Goal: Information Seeking & Learning: Learn about a topic

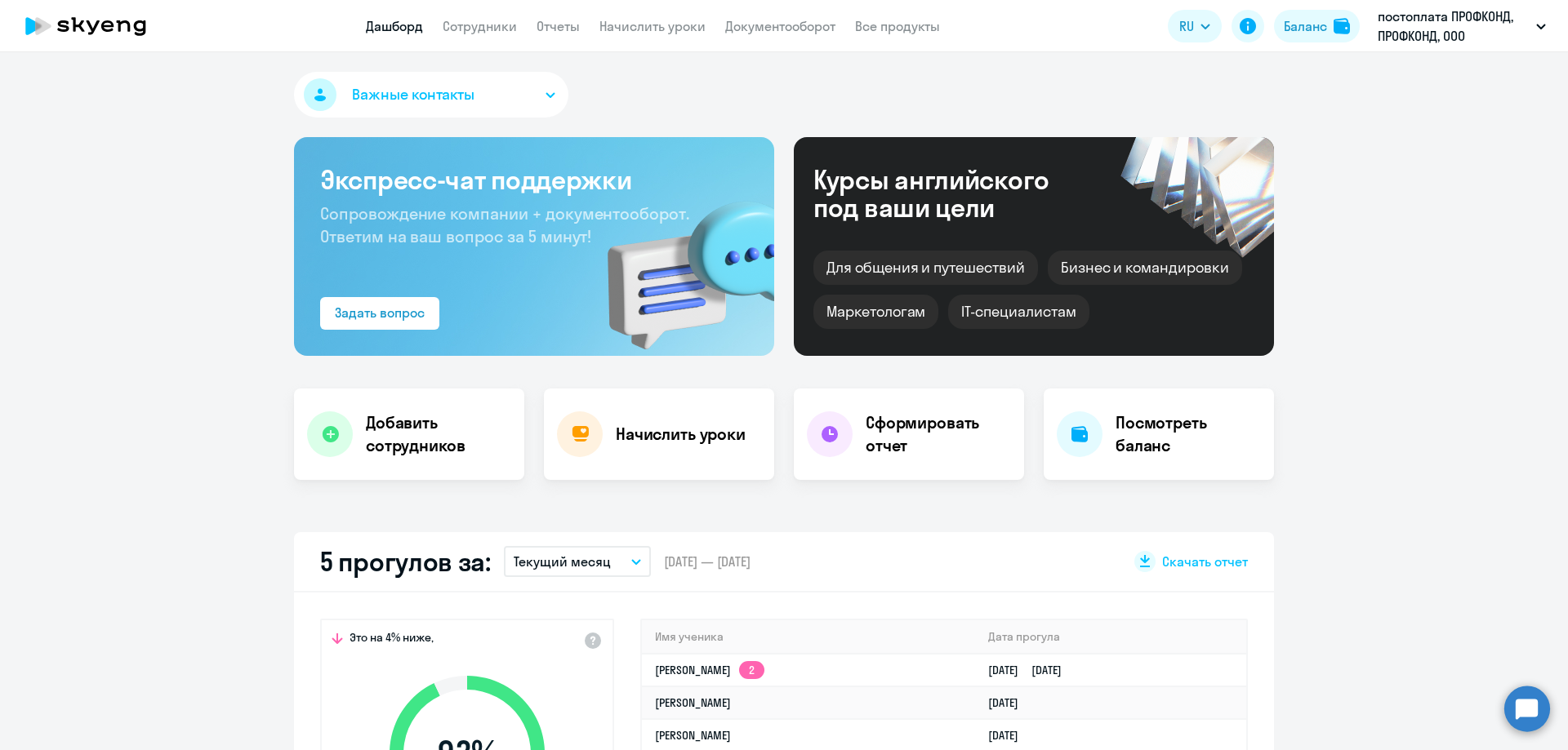
select select "30"
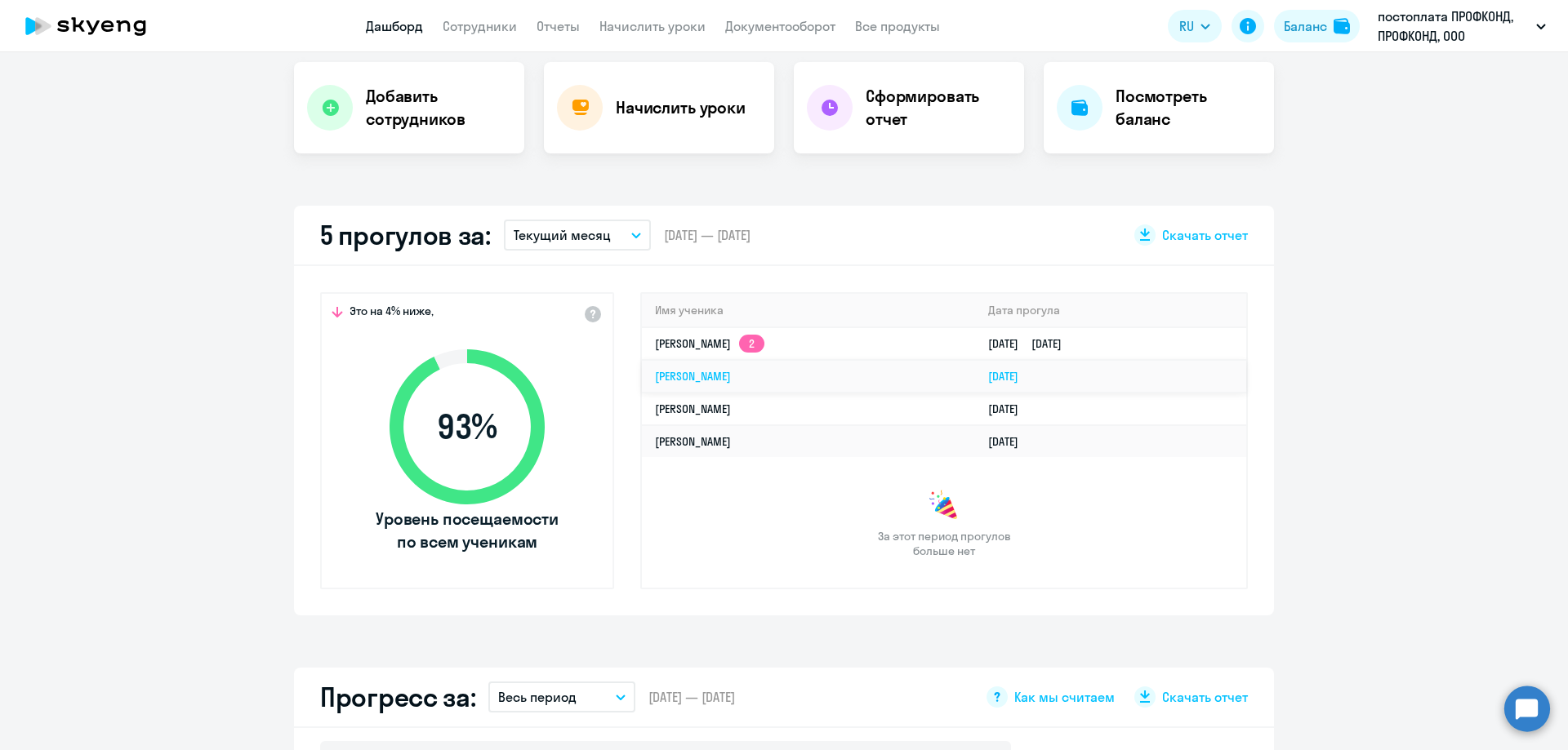
click at [699, 377] on link "[PERSON_NAME]" at bounding box center [693, 376] width 76 height 15
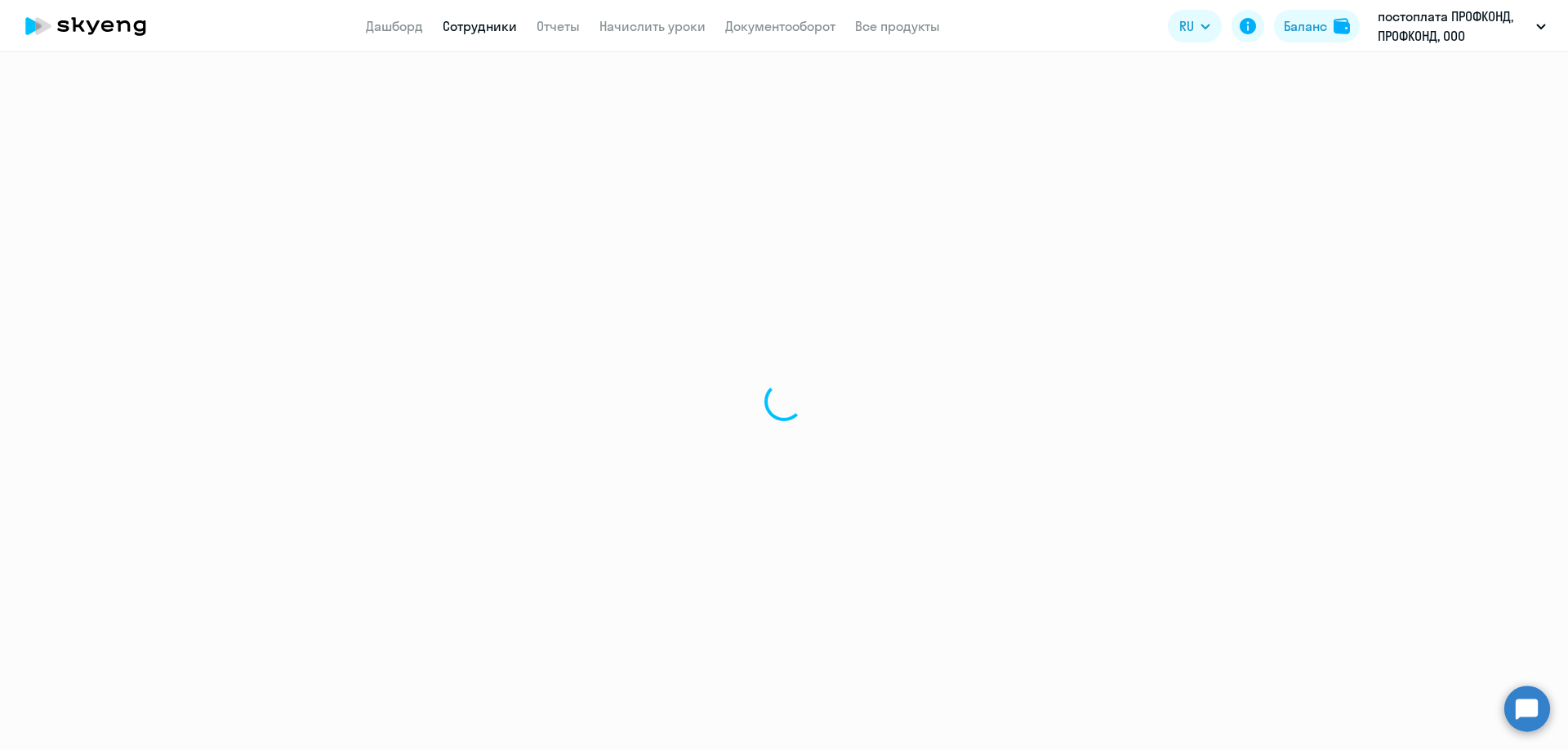
select select "english"
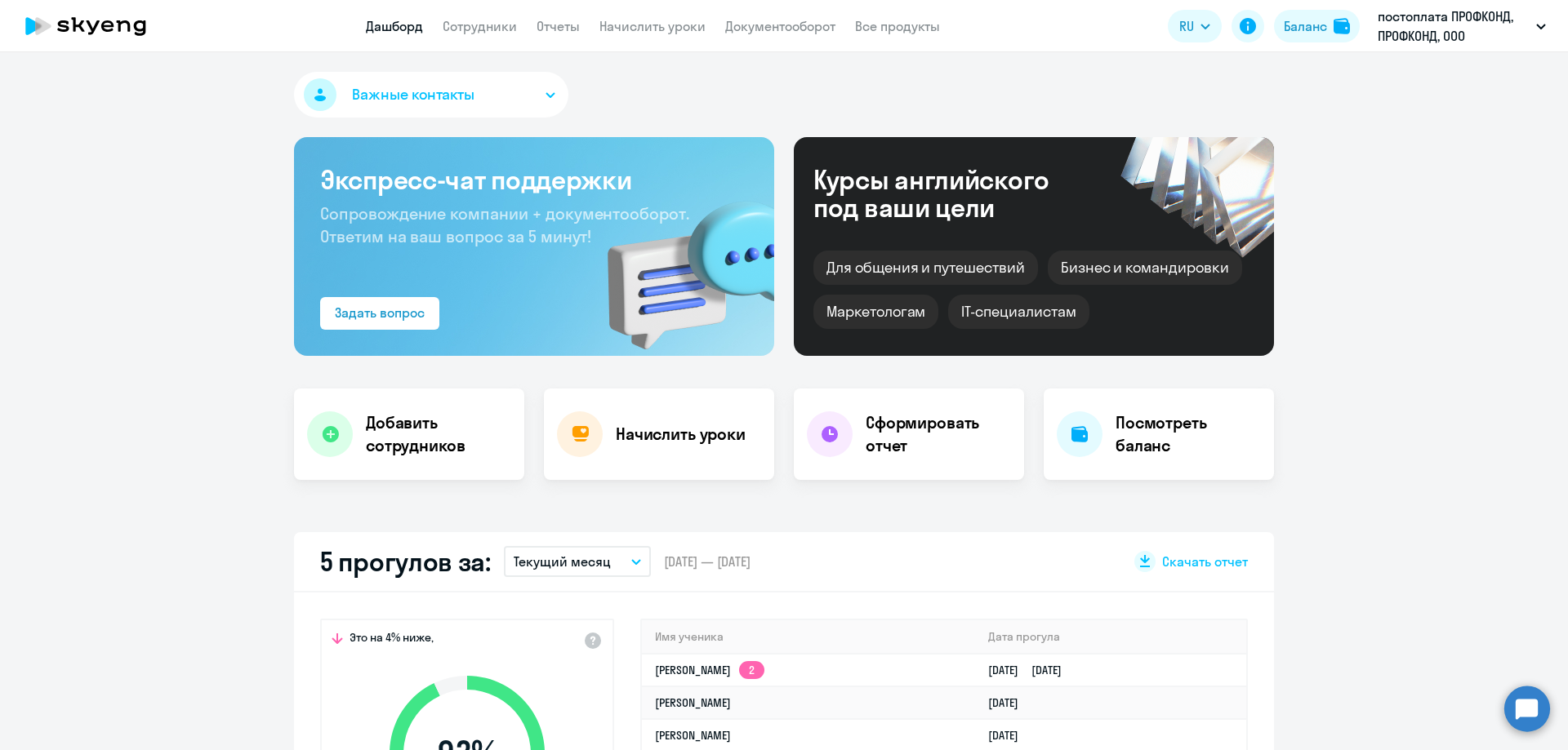
select select "30"
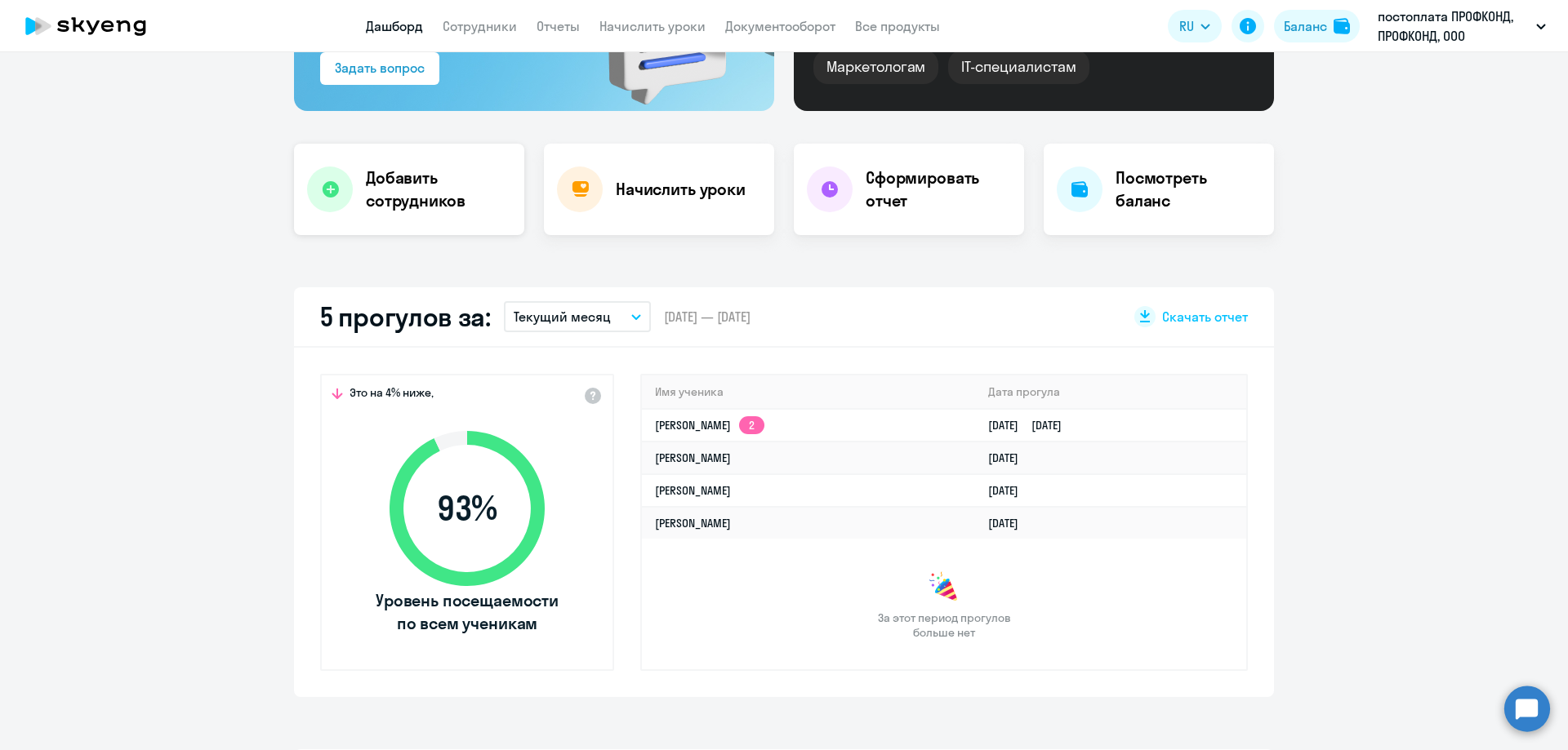
scroll to position [326, 0]
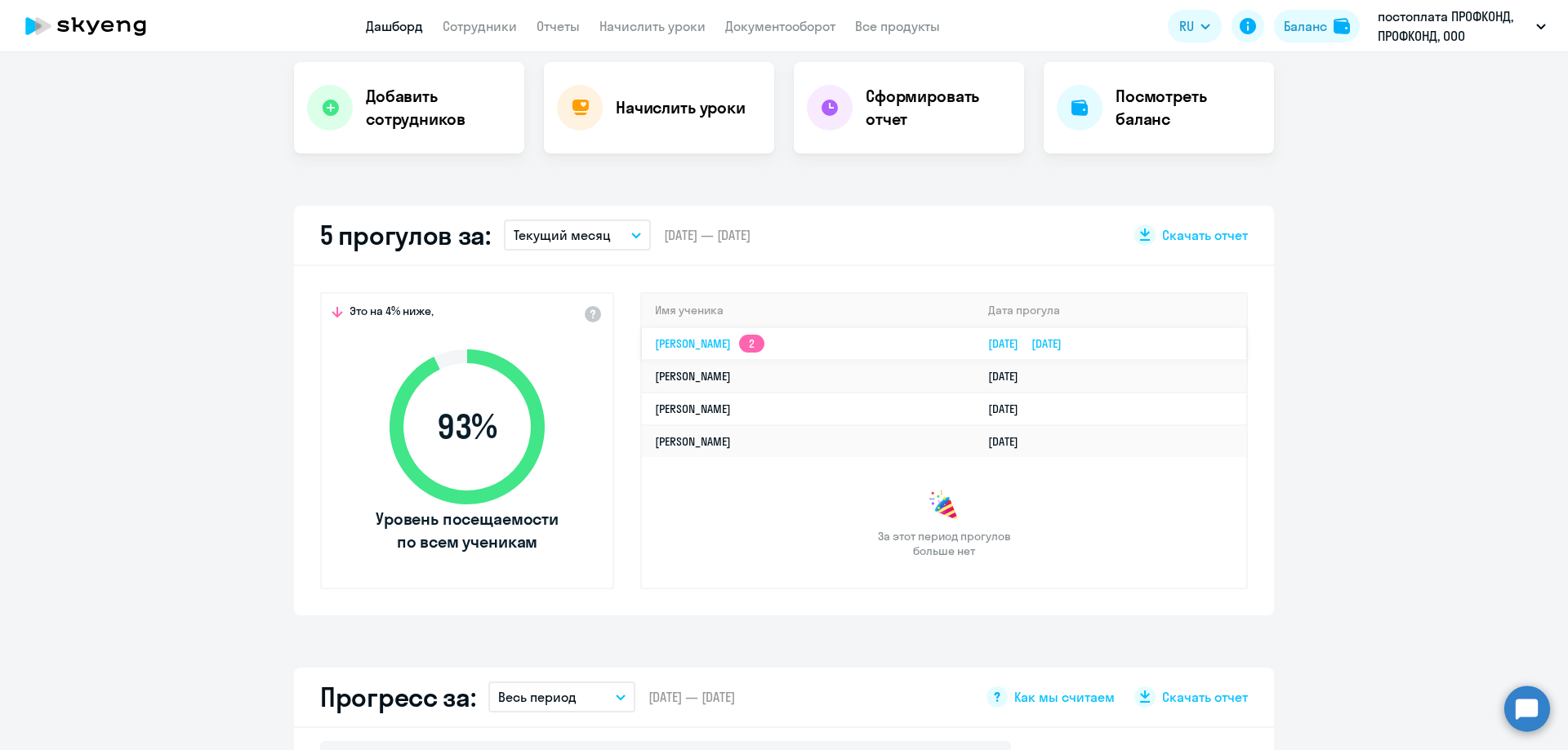
click at [693, 341] on link "[PERSON_NAME] 2" at bounding box center [710, 343] width 109 height 15
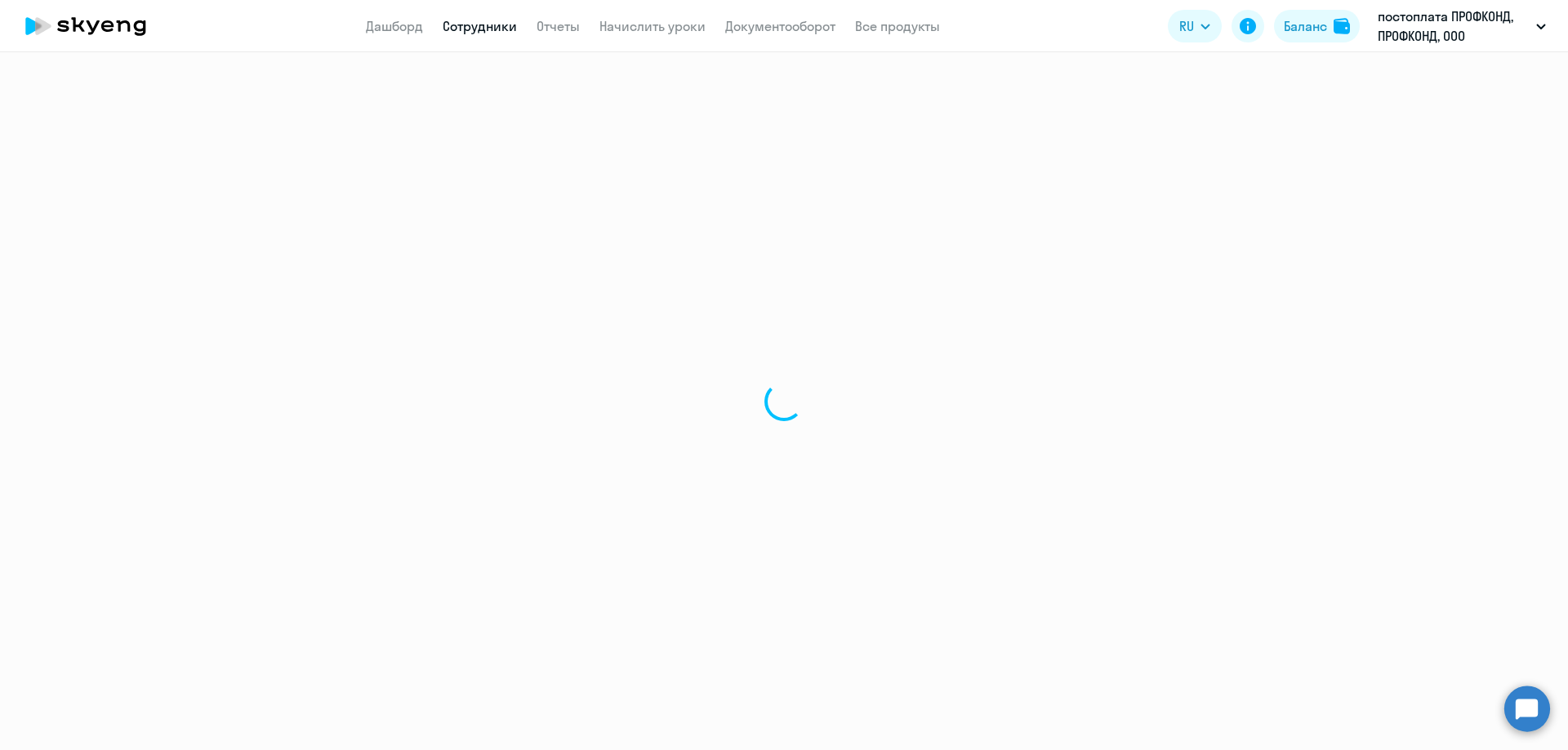
select select "english"
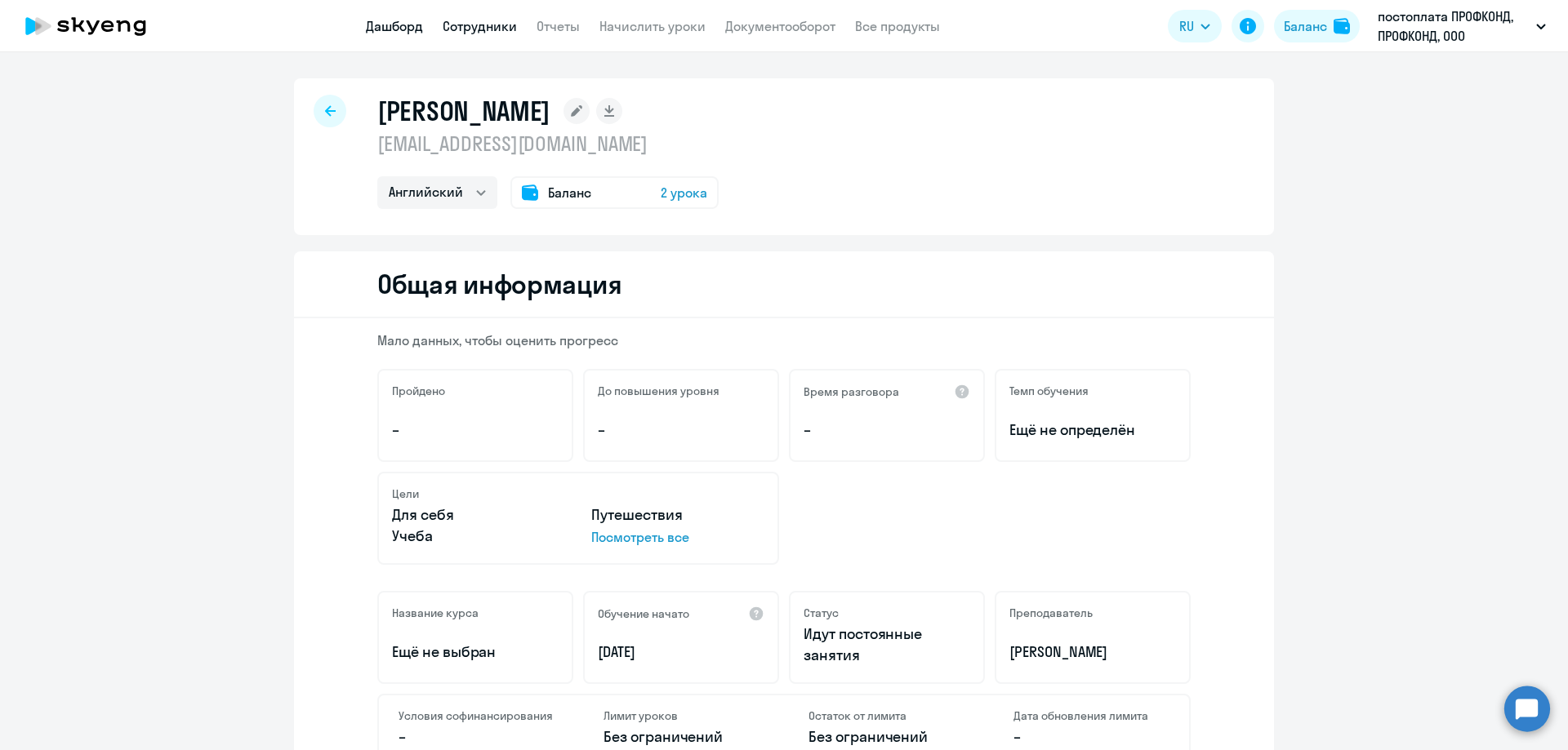
click at [403, 34] on link "Дашборд" at bounding box center [395, 26] width 57 height 16
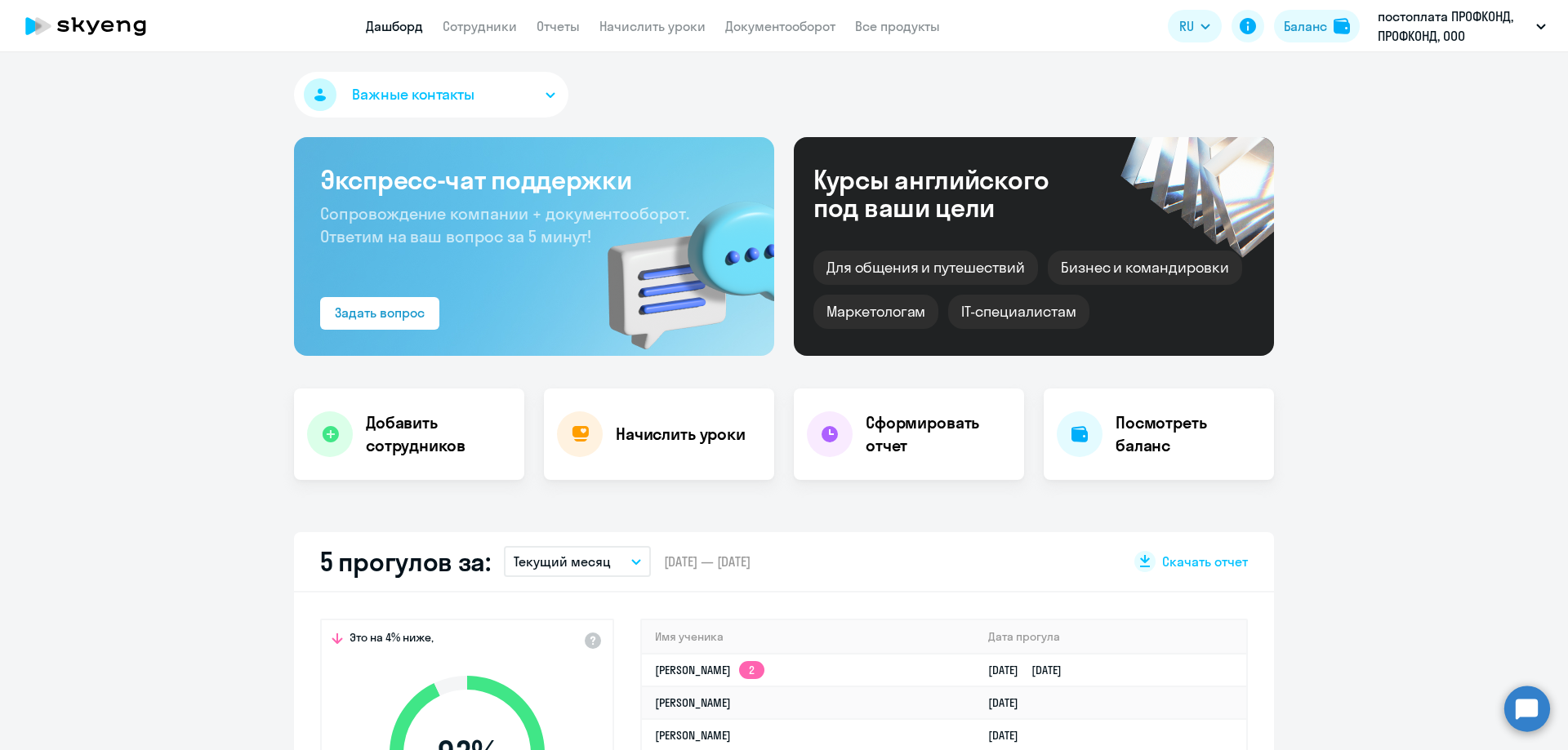
select select "30"
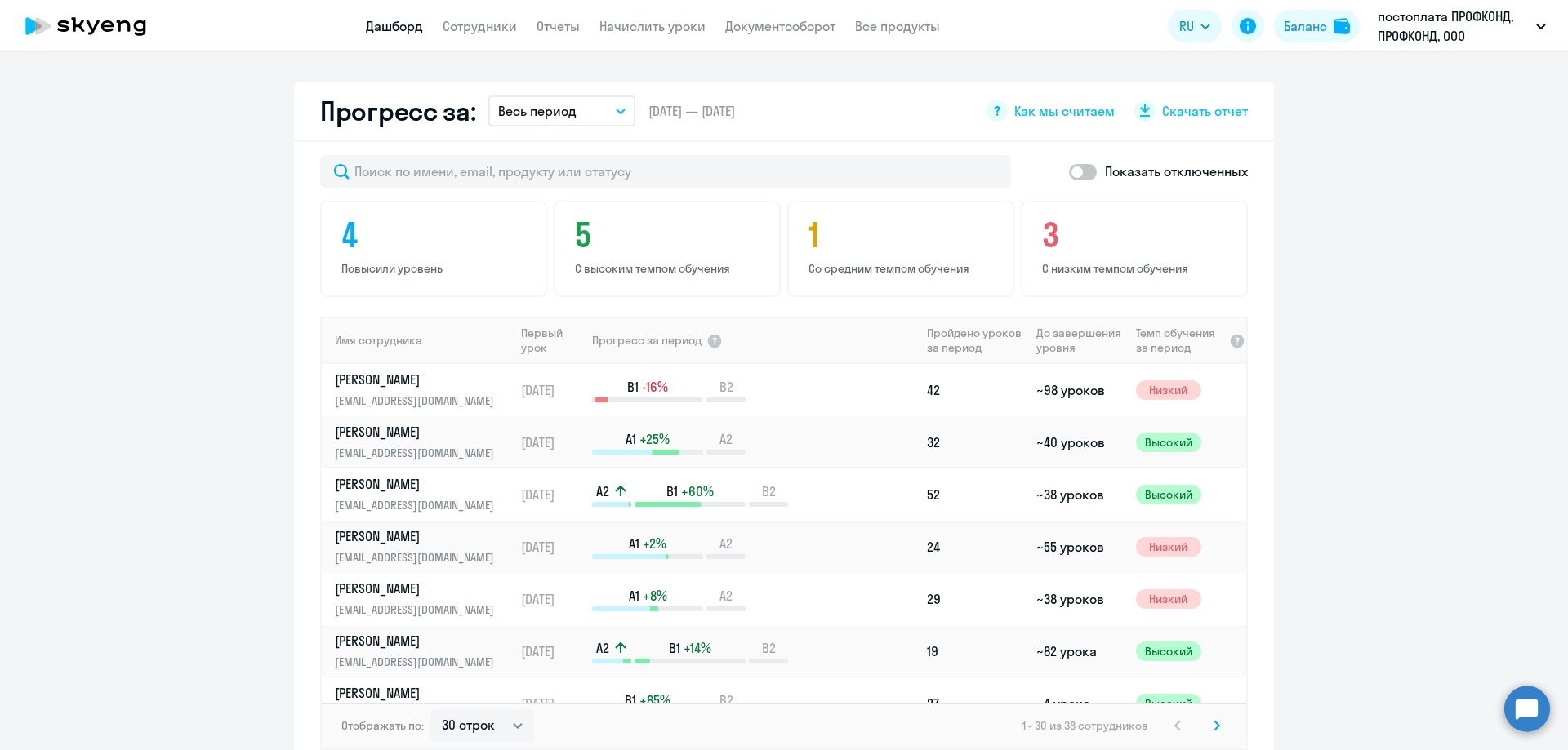
scroll to position [81, 0]
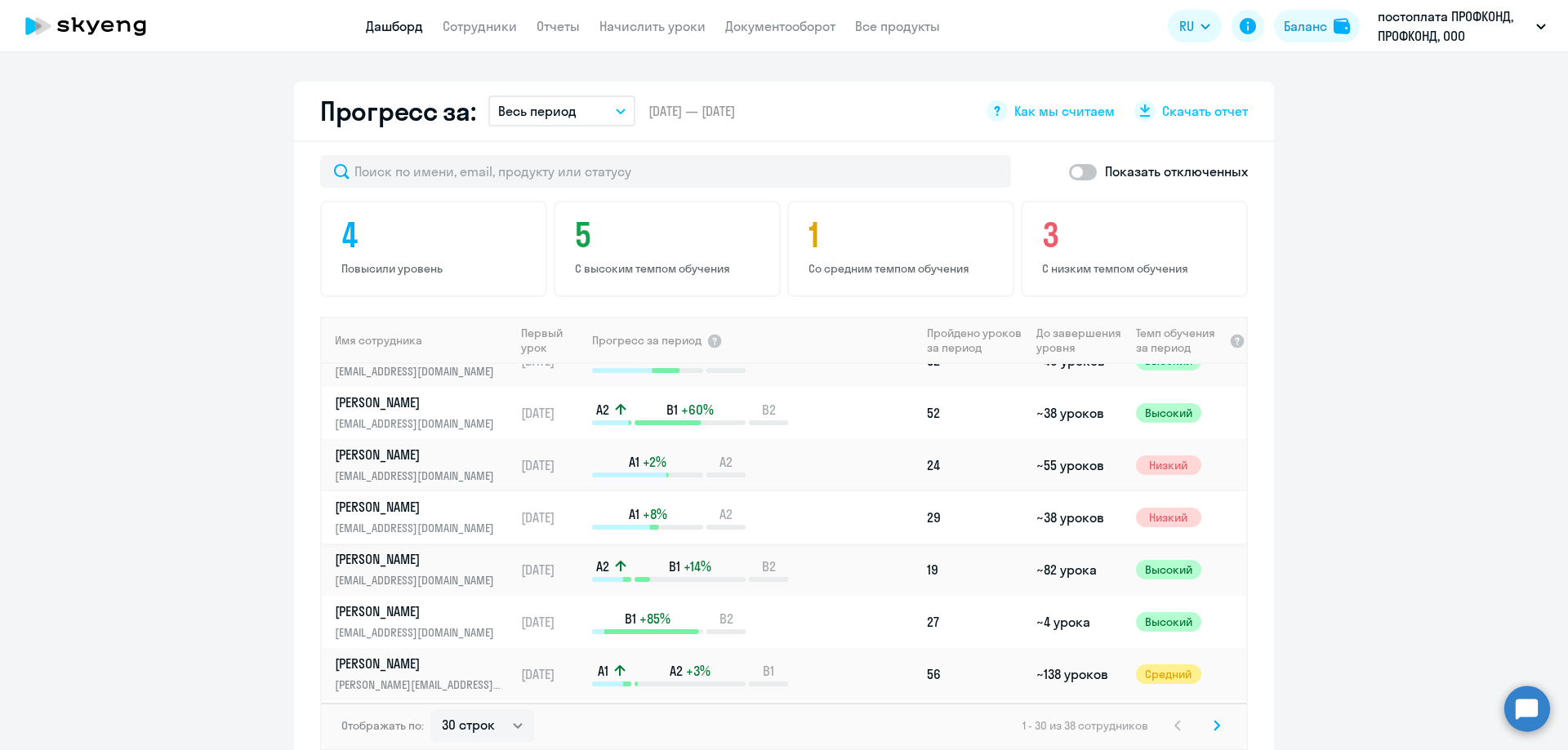
click at [414, 521] on p "[EMAIL_ADDRESS][DOMAIN_NAME]" at bounding box center [419, 528] width 168 height 18
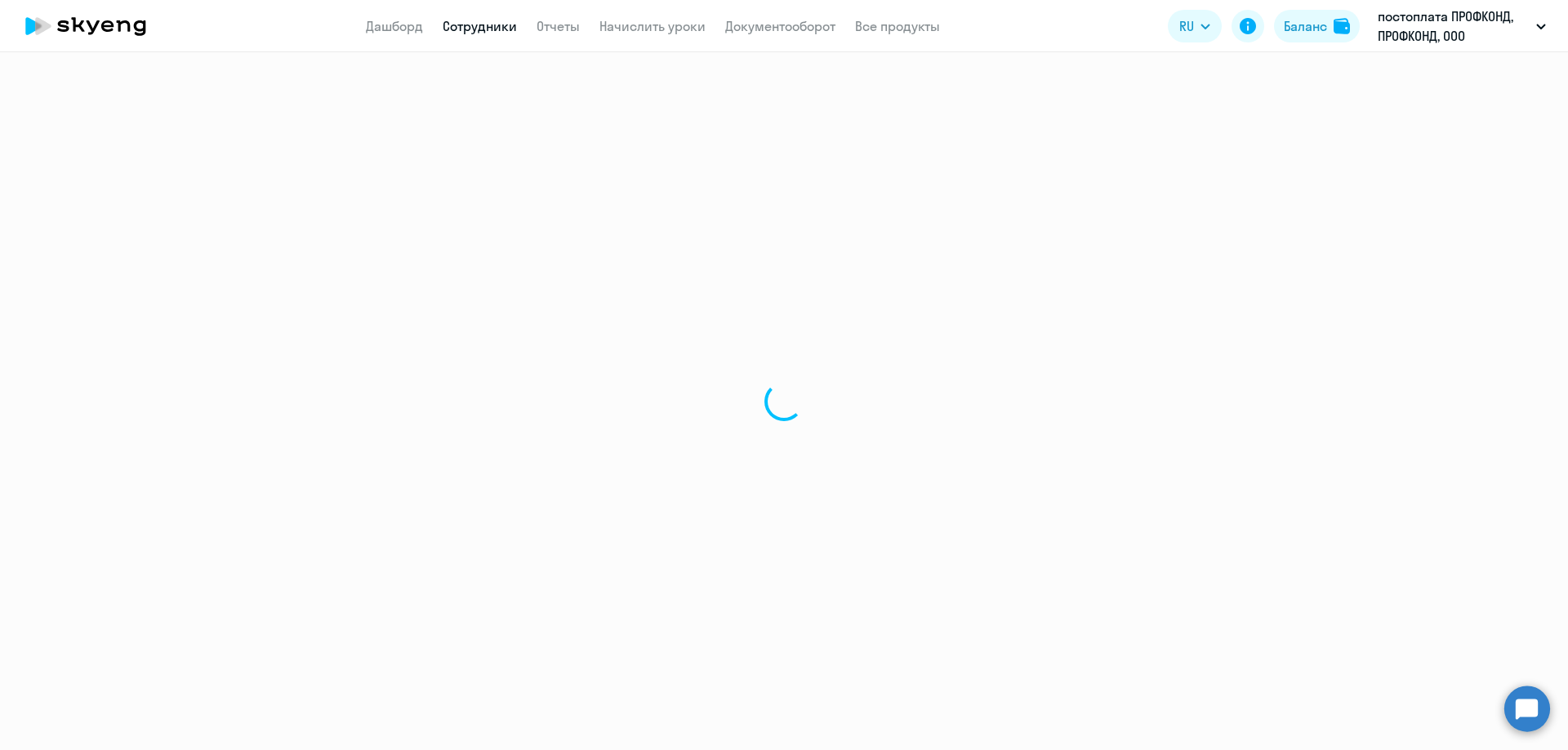
select select "english"
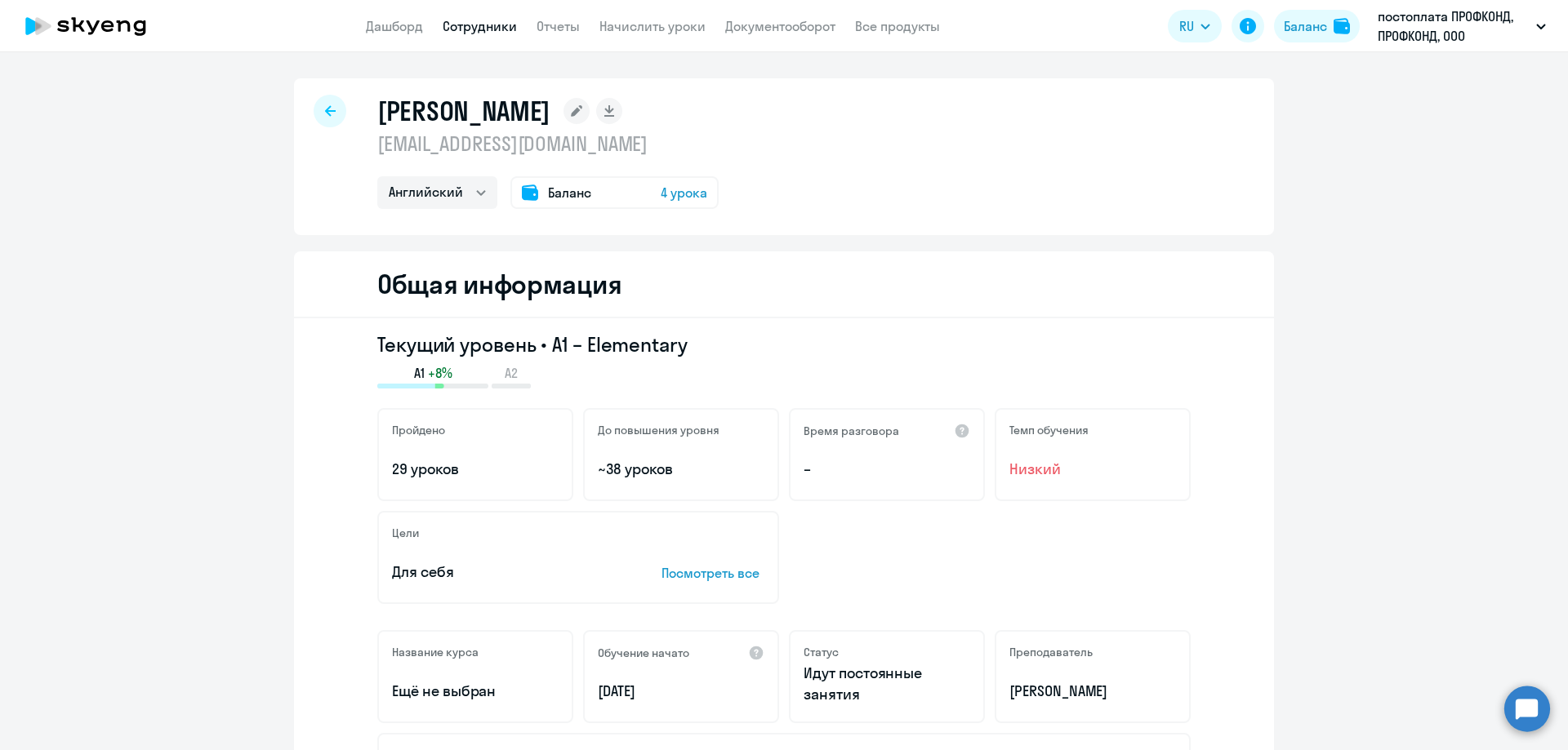
click at [324, 118] on div at bounding box center [330, 111] width 33 height 33
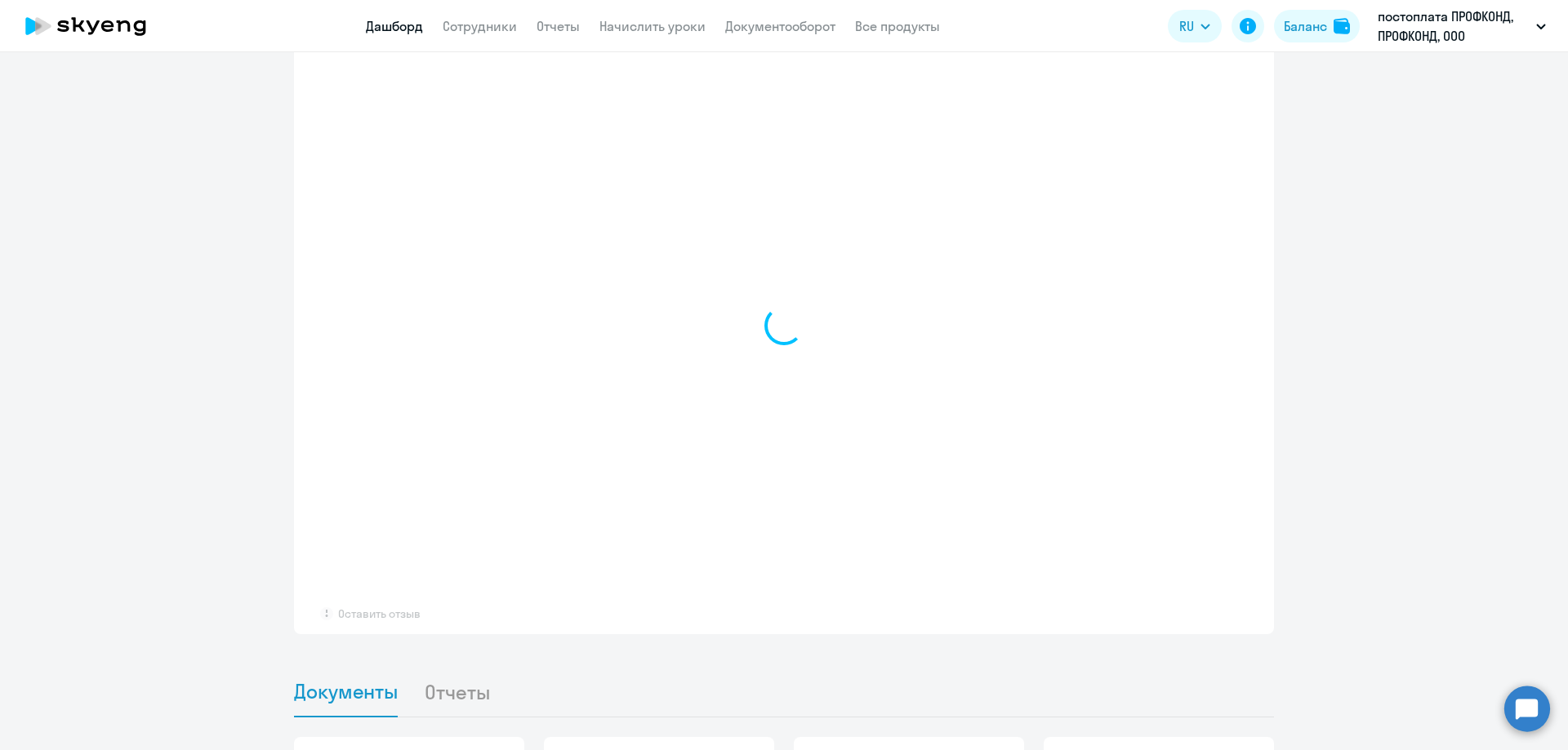
select select "30"
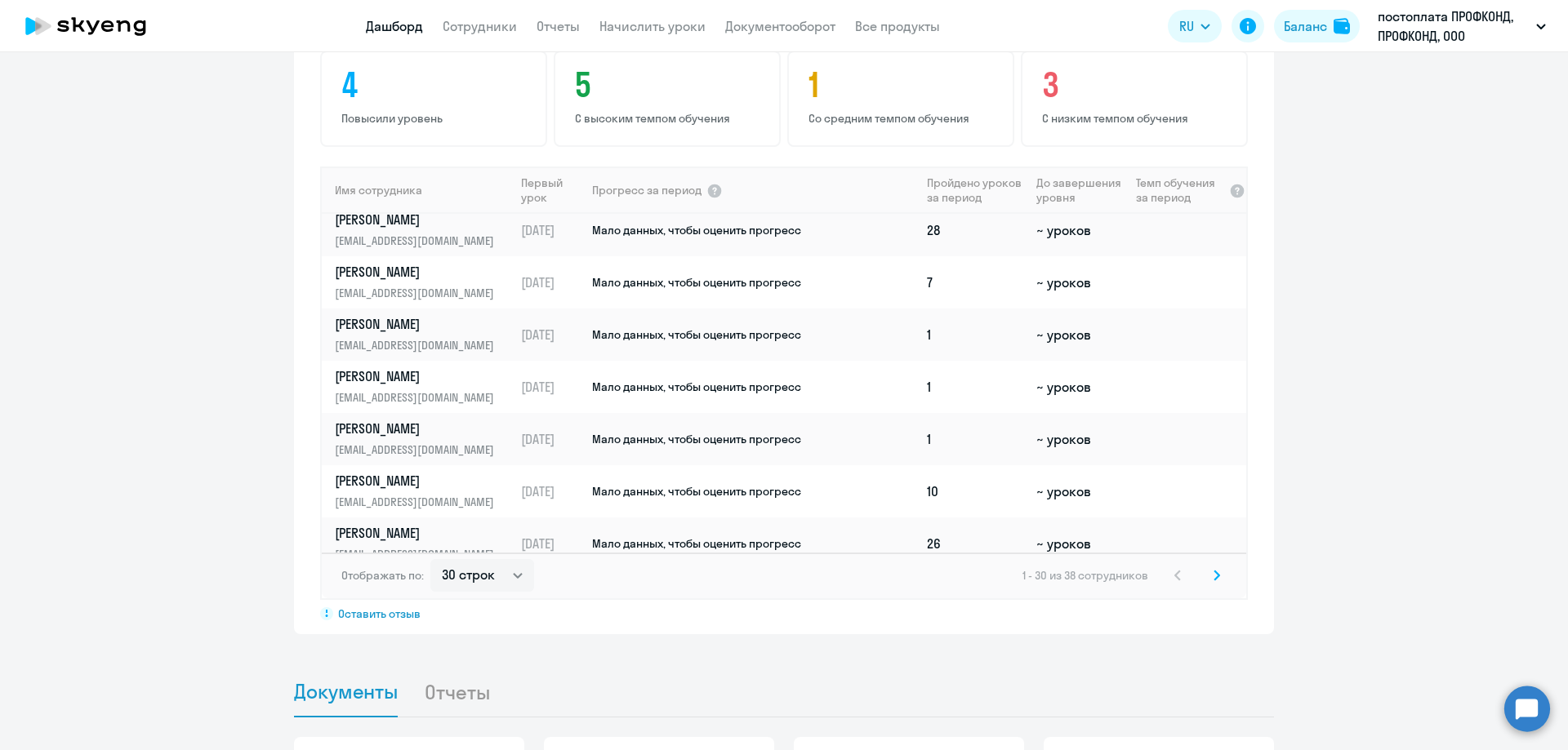
scroll to position [979, 0]
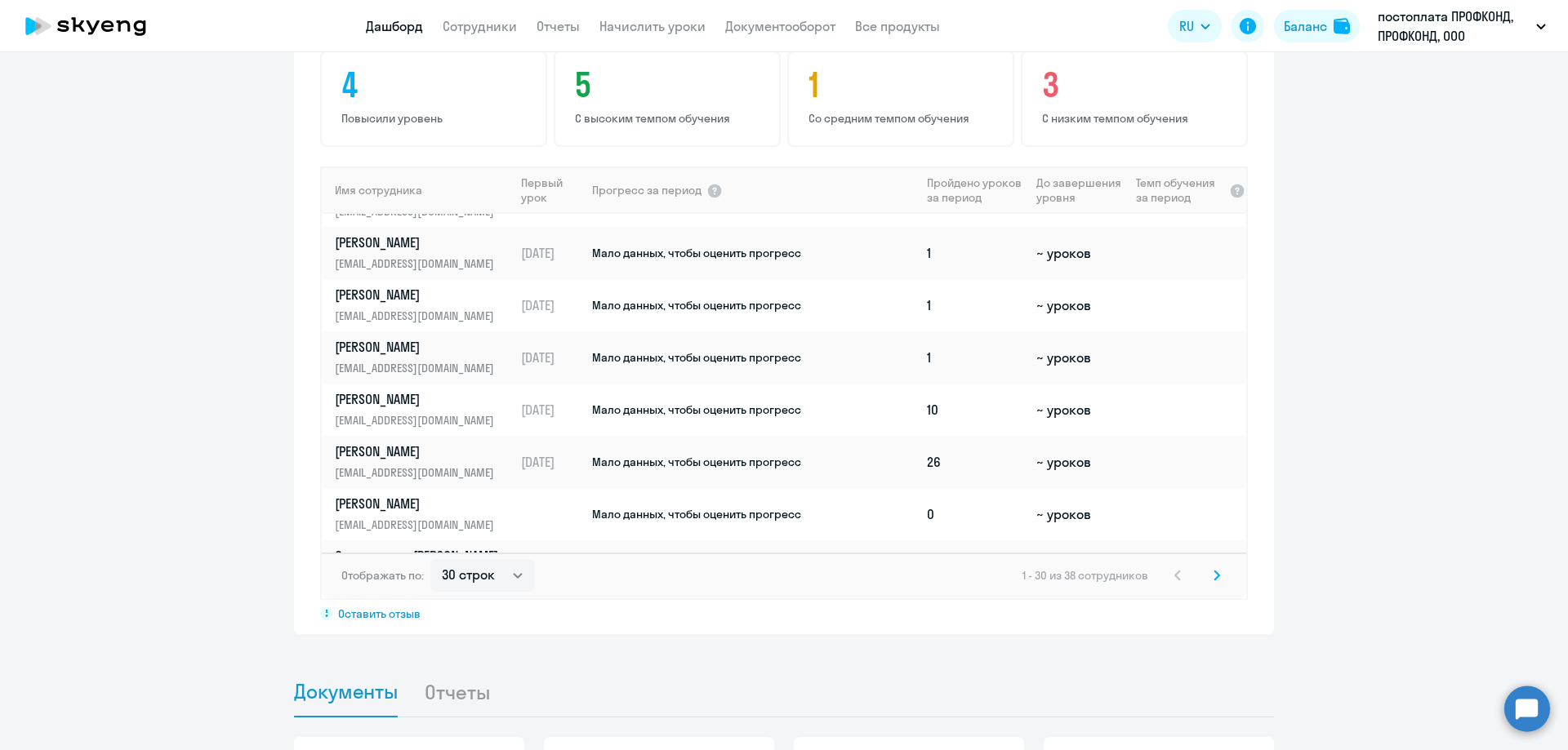
click at [1214, 577] on icon at bounding box center [1217, 575] width 5 height 9
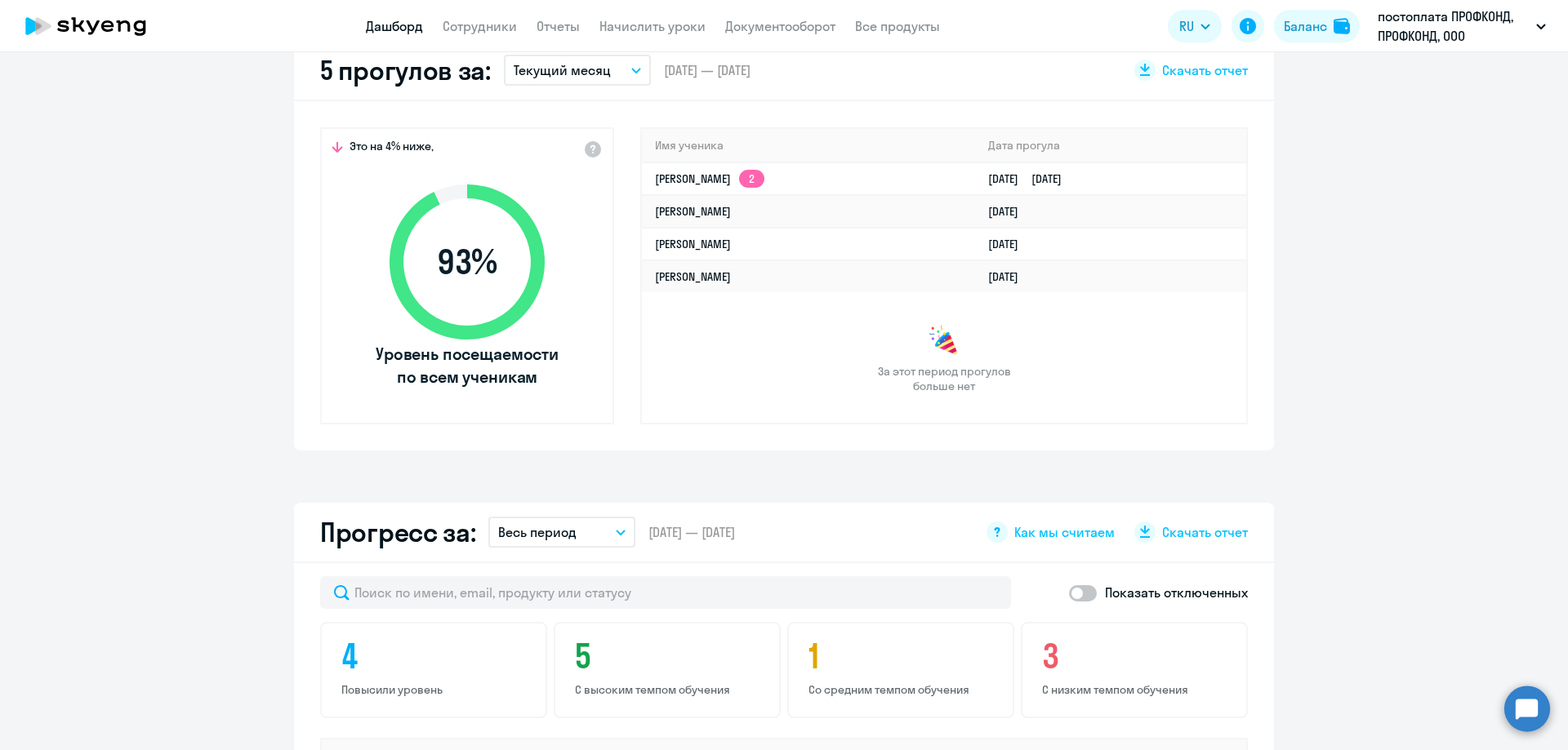
scroll to position [410, 0]
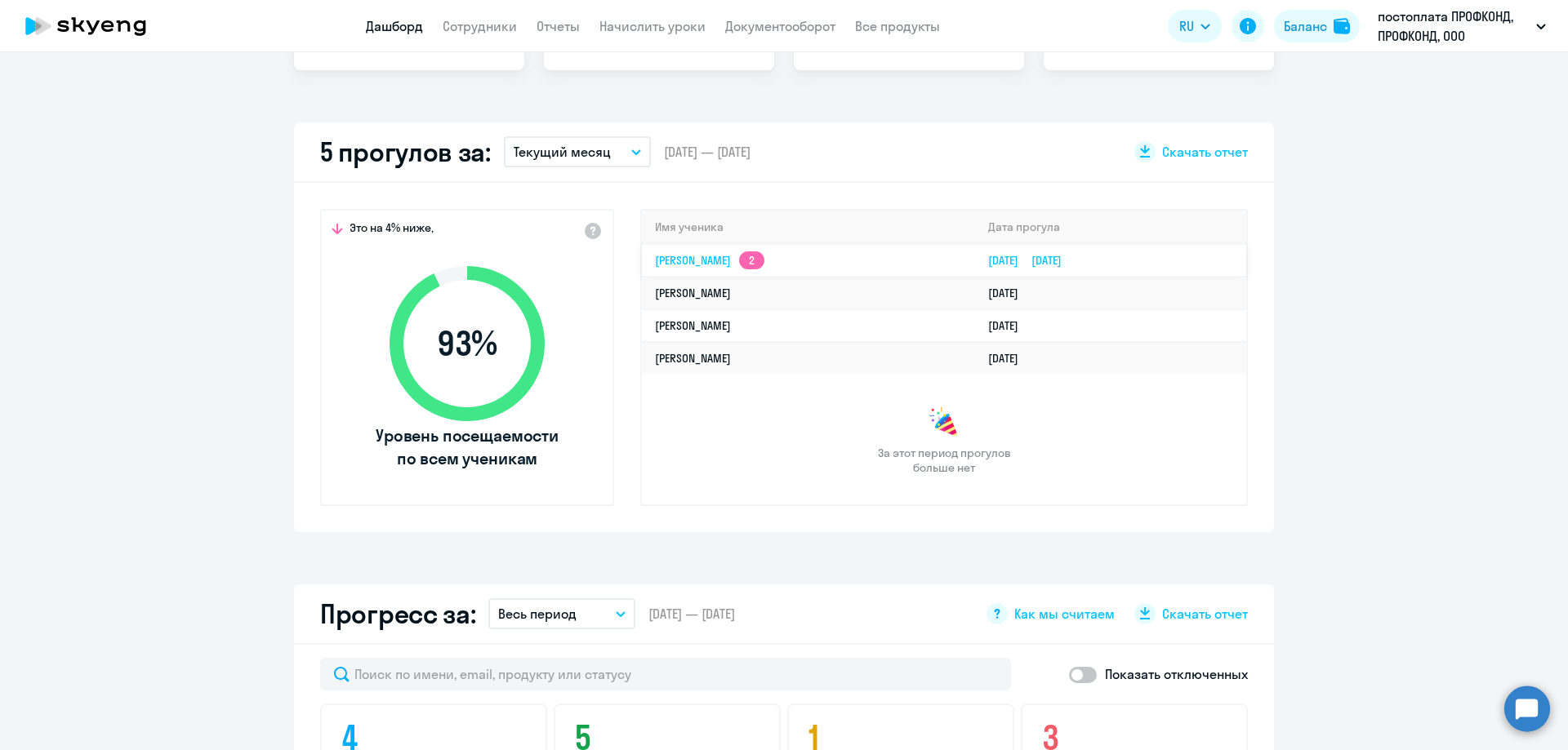
click at [690, 260] on link "[PERSON_NAME] 2" at bounding box center [710, 260] width 109 height 15
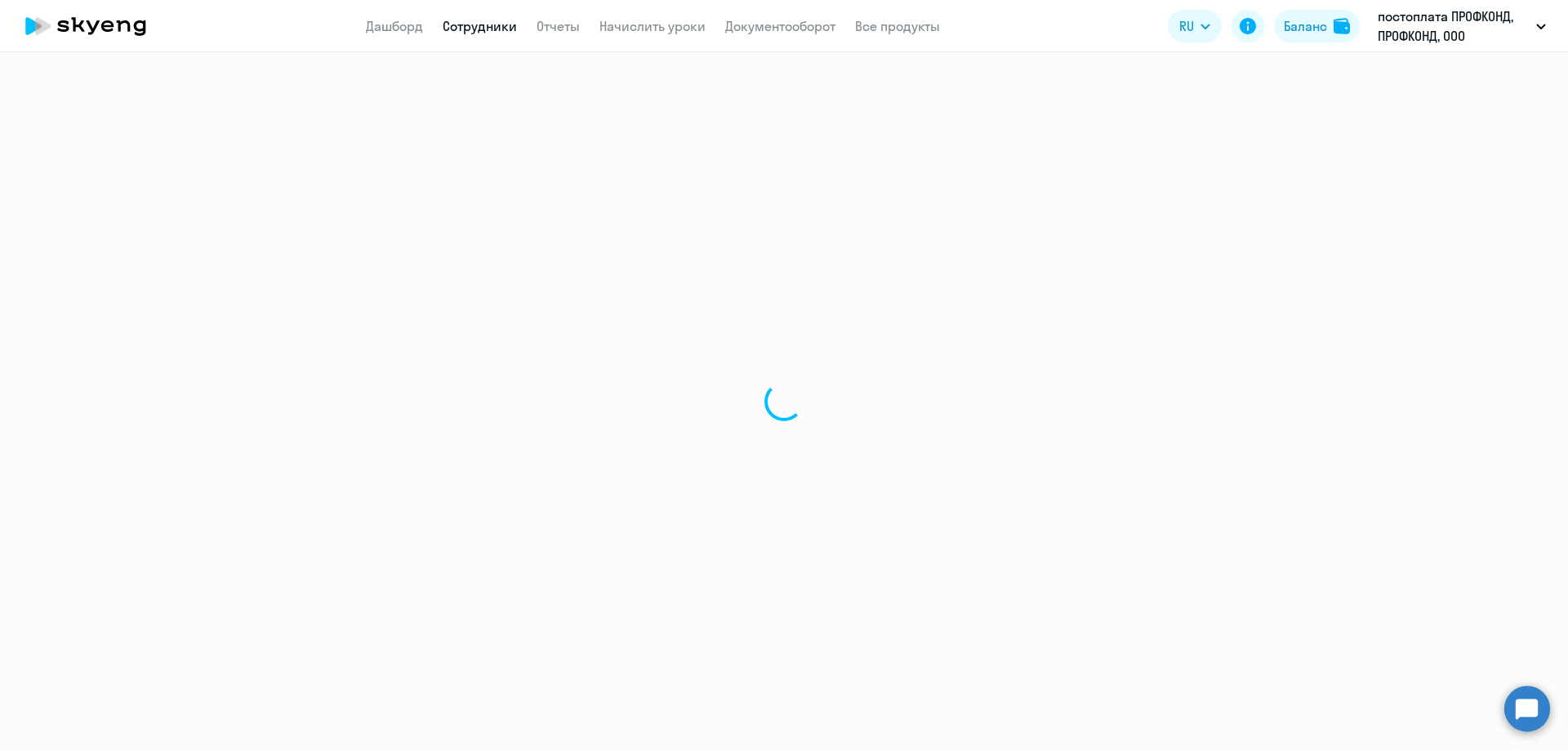
select select "english"
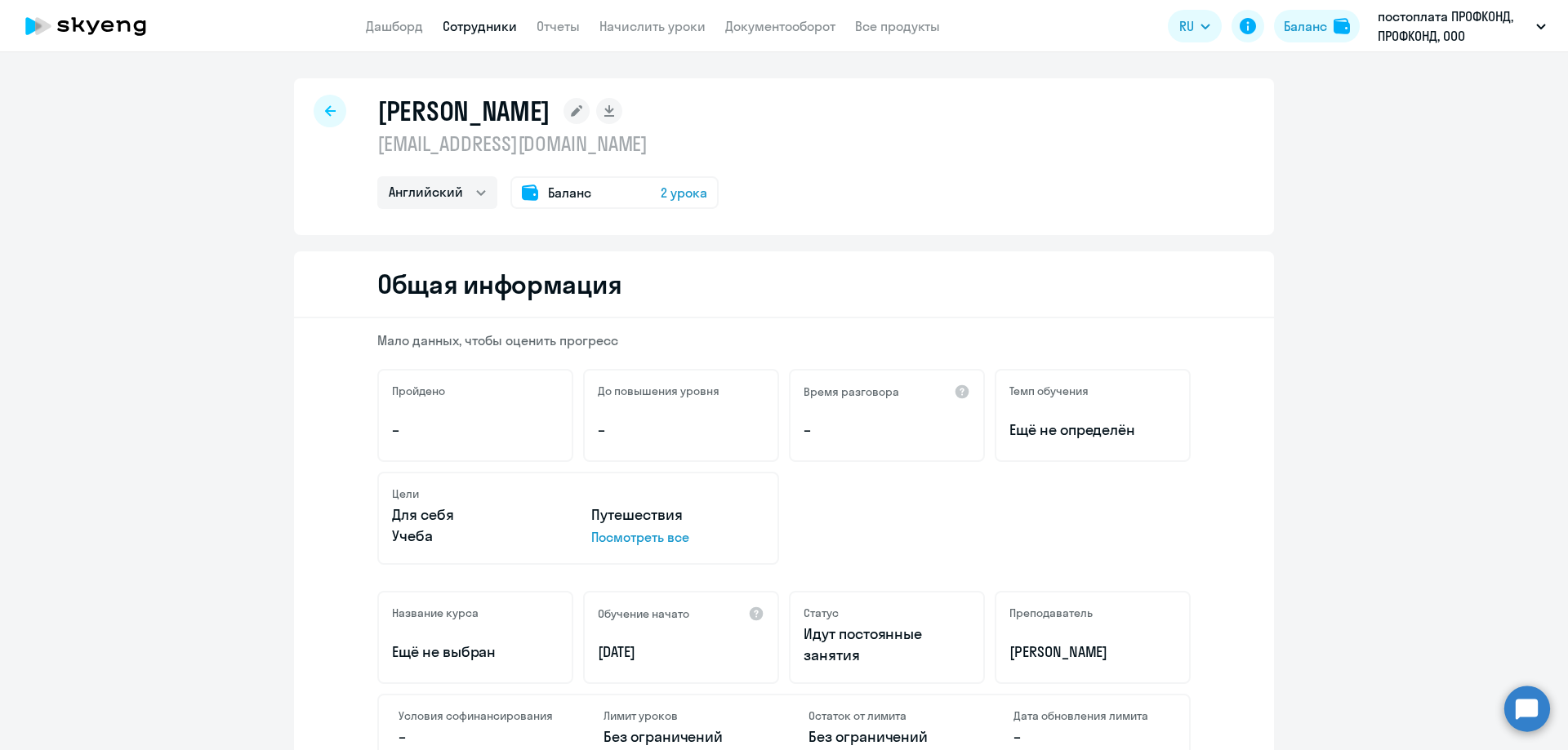
click at [325, 119] on div at bounding box center [330, 111] width 33 height 33
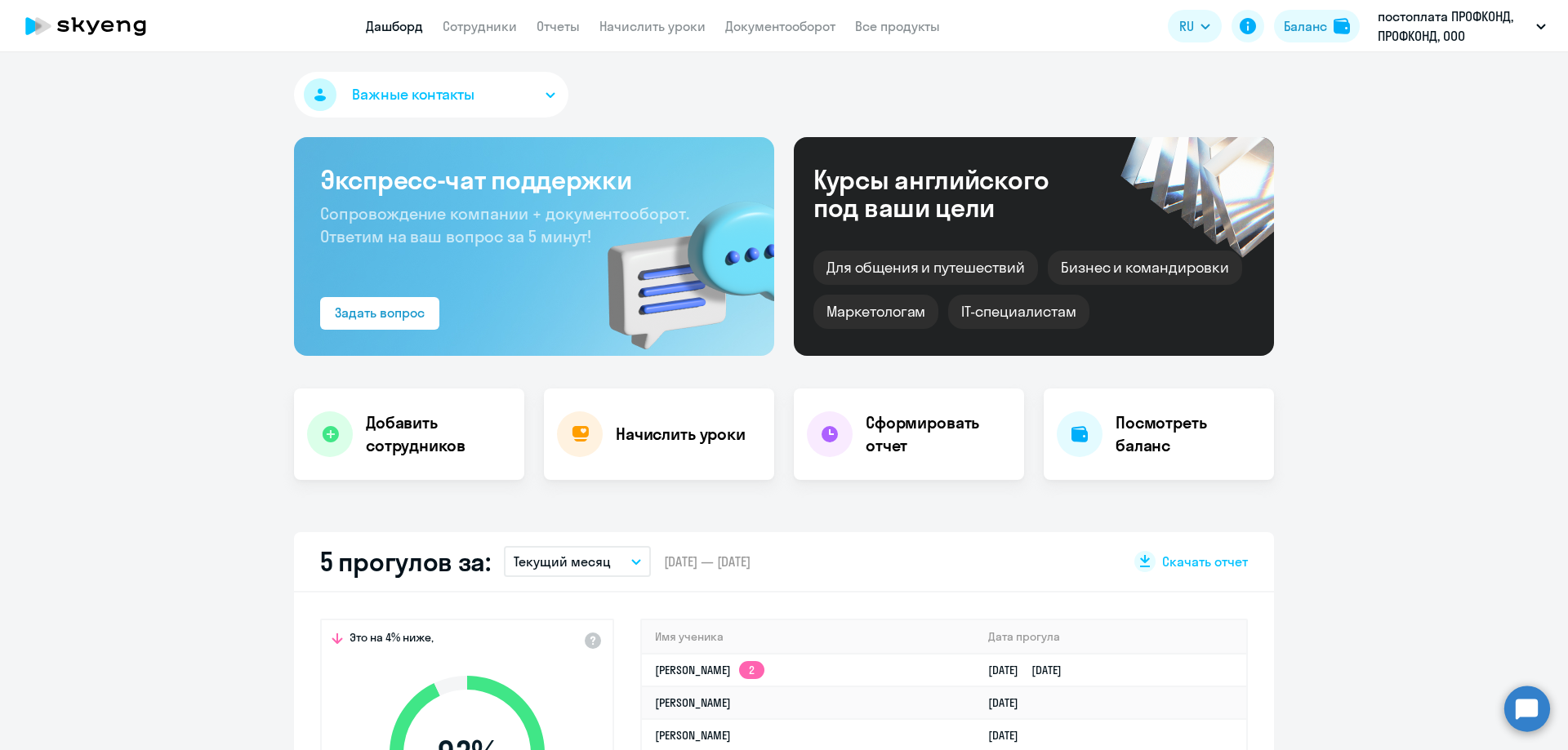
scroll to position [163, 0]
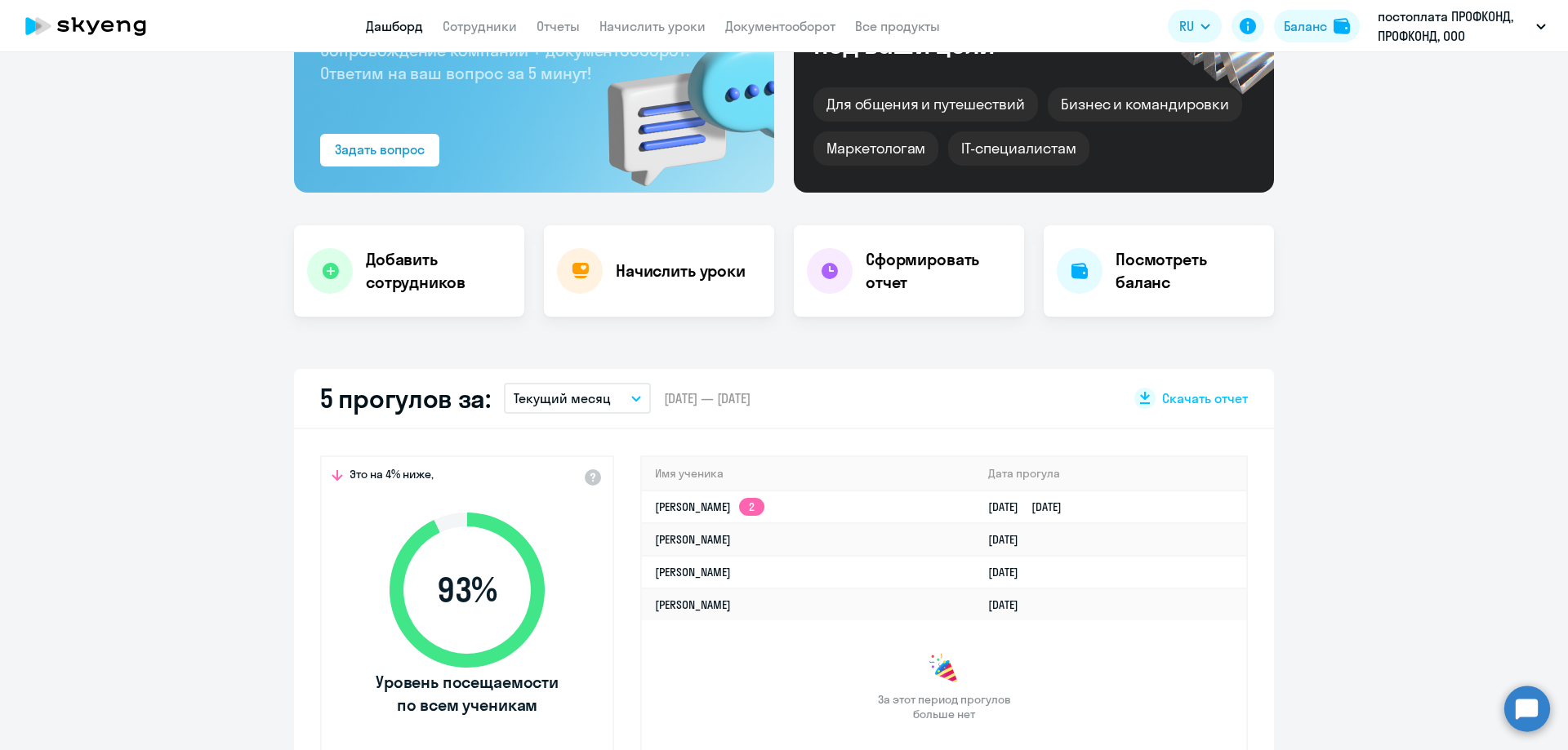
select select "30"
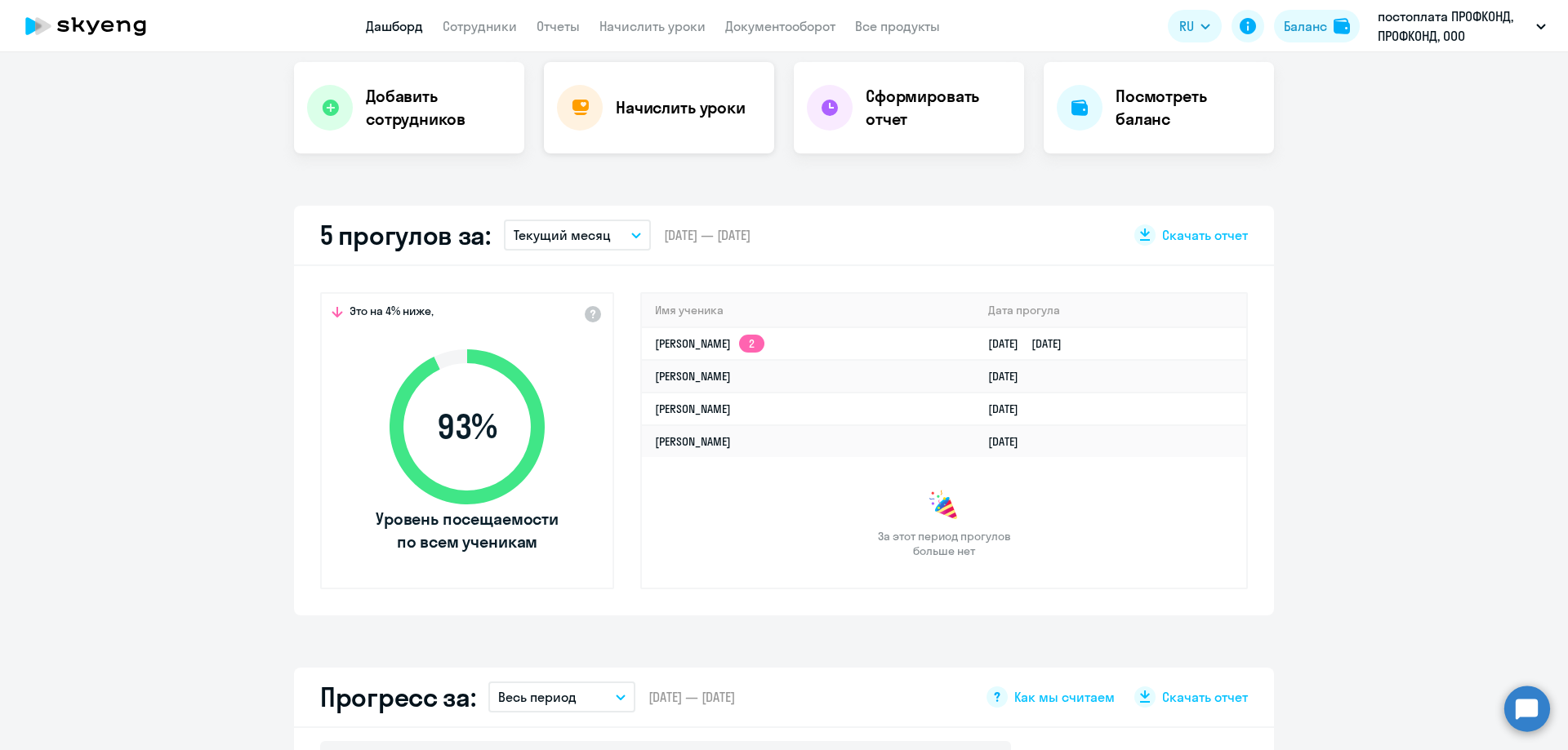
scroll to position [0, 0]
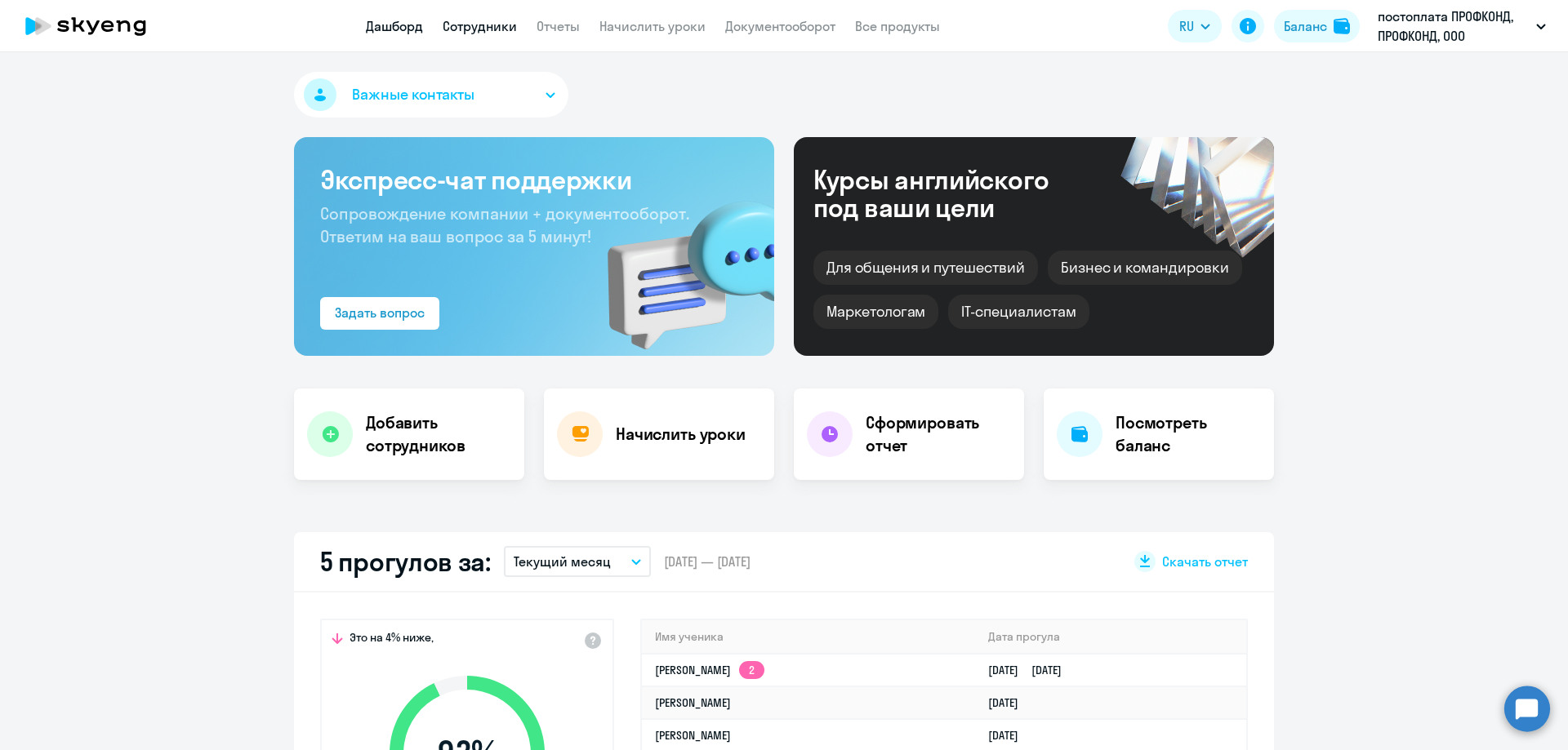
click at [485, 34] on link "Сотрудники" at bounding box center [479, 26] width 74 height 16
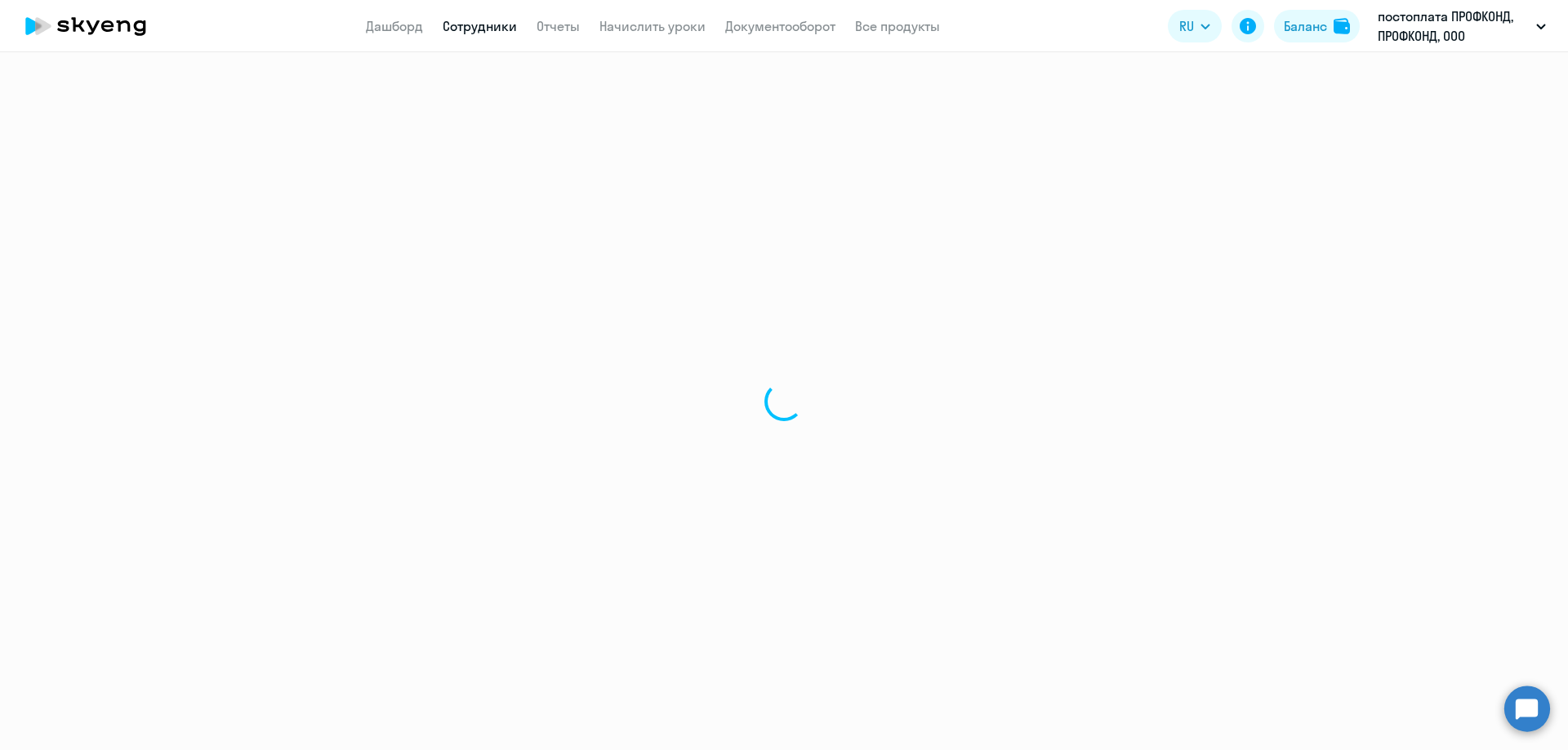
select select "30"
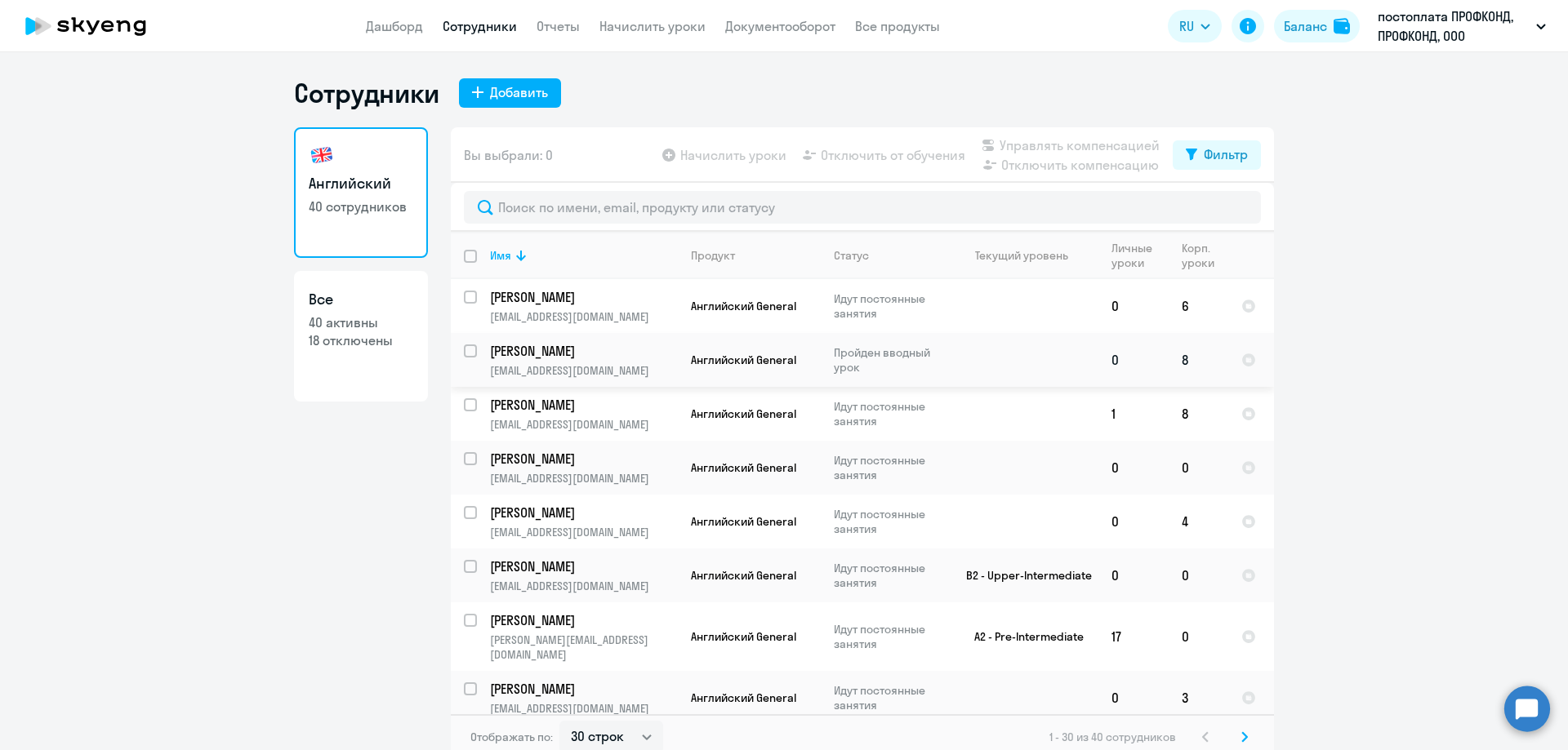
click at [534, 361] on td "[PERSON_NAME] [PERSON_NAME][EMAIL_ADDRESS][DOMAIN_NAME]" at bounding box center [577, 360] width 201 height 54
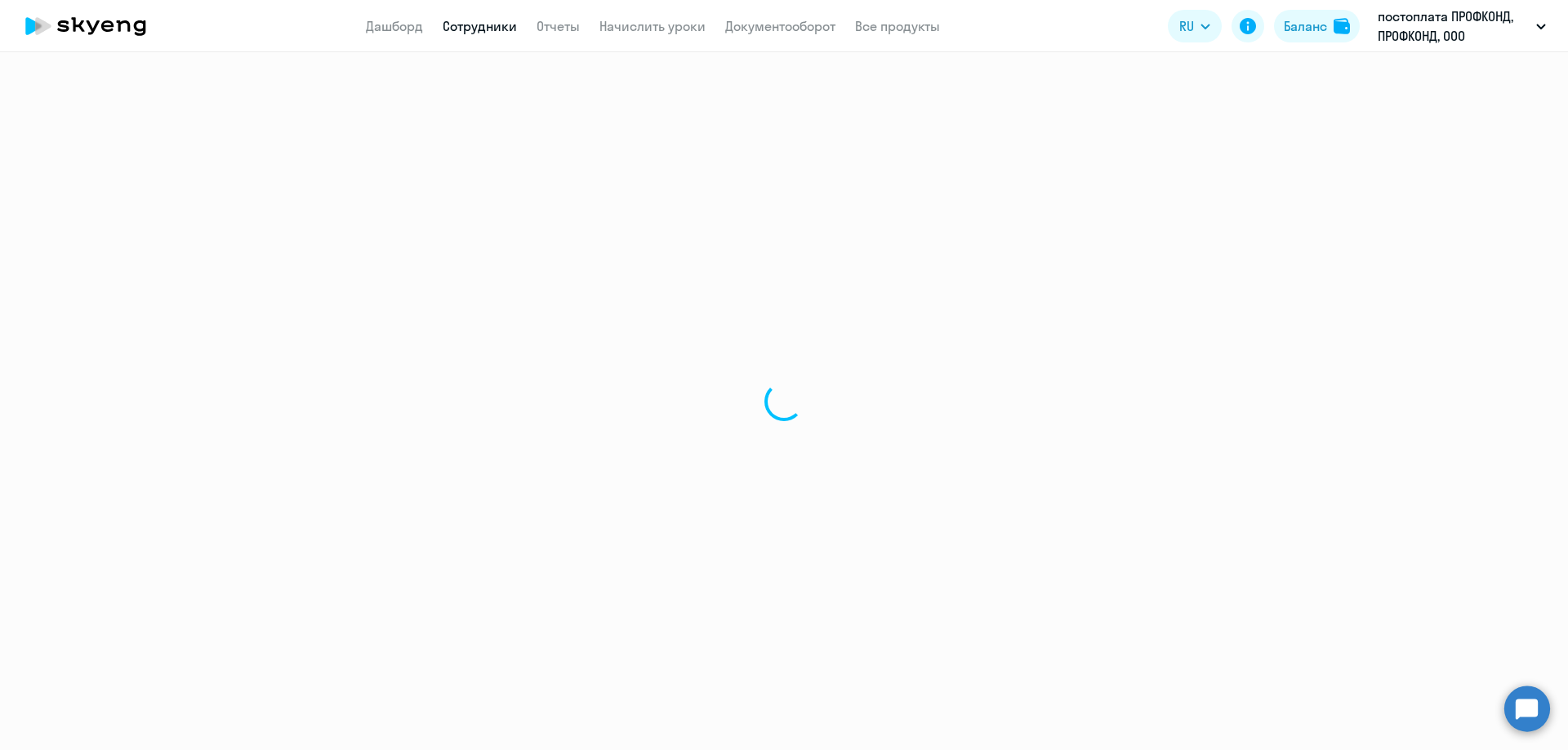
select select "english"
